Goal: Task Accomplishment & Management: Manage account settings

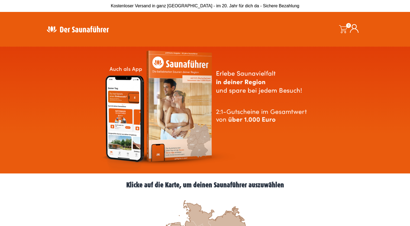
click at [355, 28] on icon at bounding box center [354, 28] width 9 height 9
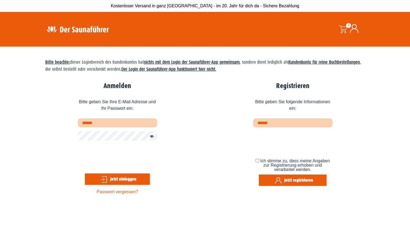
click at [88, 126] on input "text" at bounding box center [117, 122] width 79 height 9
type input "**********"
click at [99, 176] on button "Jetzt einloggen" at bounding box center [117, 179] width 65 height 11
